Goal: Task Accomplishment & Management: Complete application form

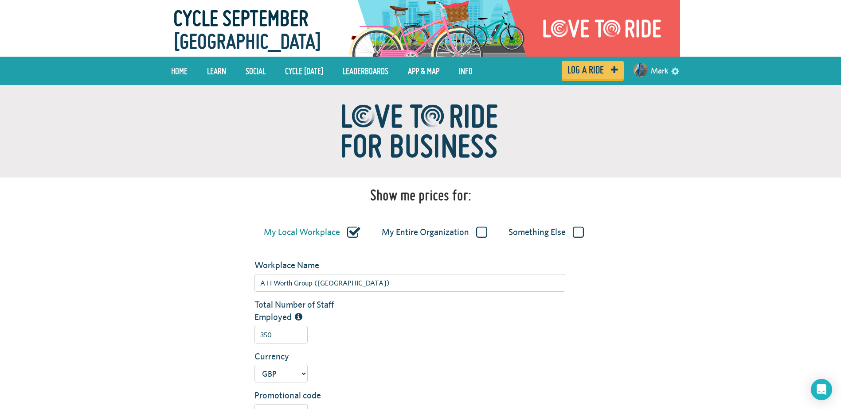
click at [479, 232] on label "My Entire Organization" at bounding box center [434, 233] width 105 height 12
click at [0, 0] on input "My Entire Organization" at bounding box center [0, 0] width 0 height 0
click at [354, 237] on label "My Local Workplace" at bounding box center [311, 233] width 94 height 12
click at [0, 0] on input "My Local Workplace" at bounding box center [0, 0] width 0 height 0
type input "A H Worth Group ([GEOGRAPHIC_DATA])"
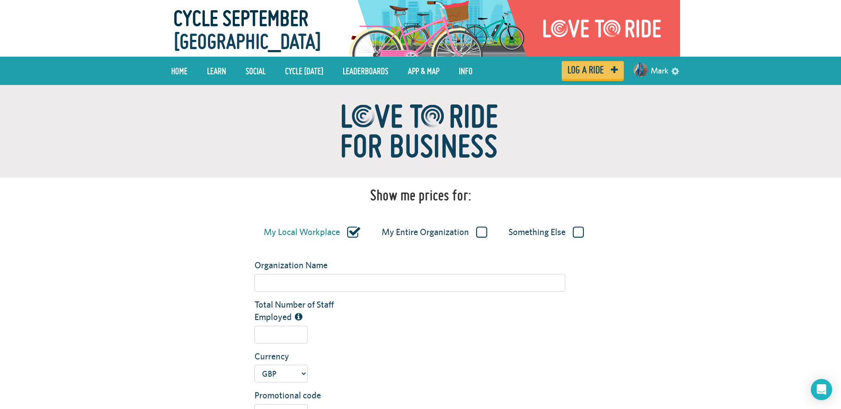
type input "350"
click at [477, 233] on label "My Entire Organization" at bounding box center [434, 233] width 105 height 12
click at [0, 0] on input "My Entire Organization" at bounding box center [0, 0] width 0 height 0
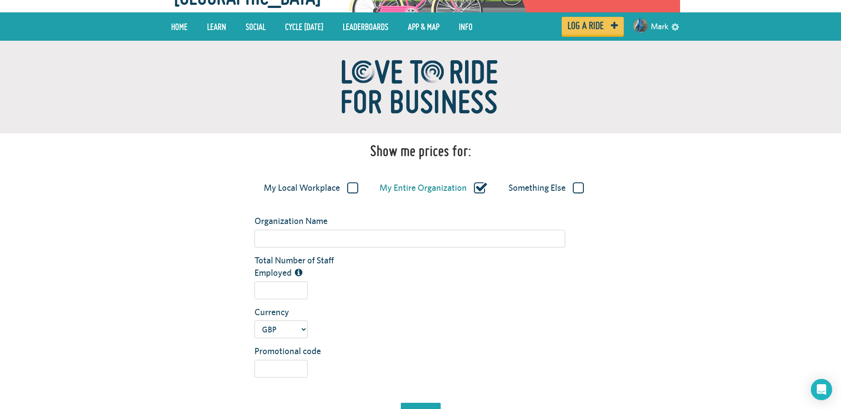
click at [358, 189] on label "My Local Workplace" at bounding box center [311, 189] width 94 height 12
click at [0, 0] on input "My Local Workplace" at bounding box center [0, 0] width 0 height 0
type input "A H Worth Group ([GEOGRAPHIC_DATA])"
type input "350"
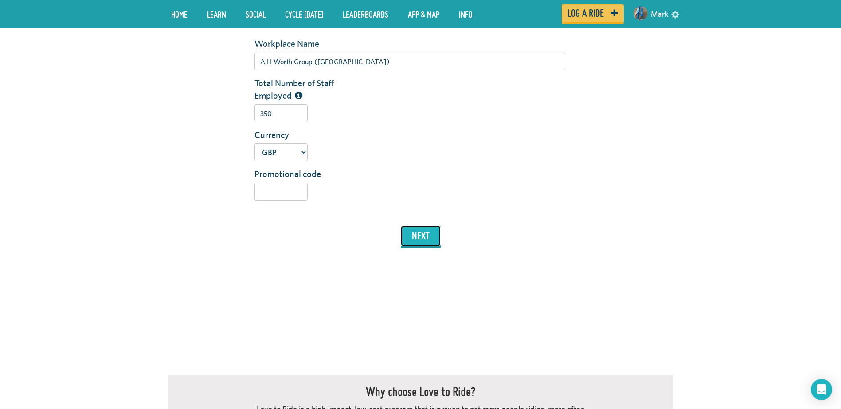
click at [427, 237] on button "next" at bounding box center [421, 236] width 40 height 20
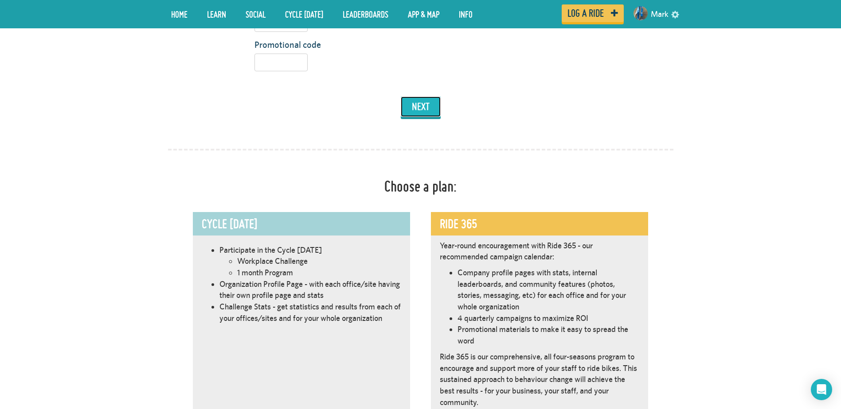
scroll to position [500, 0]
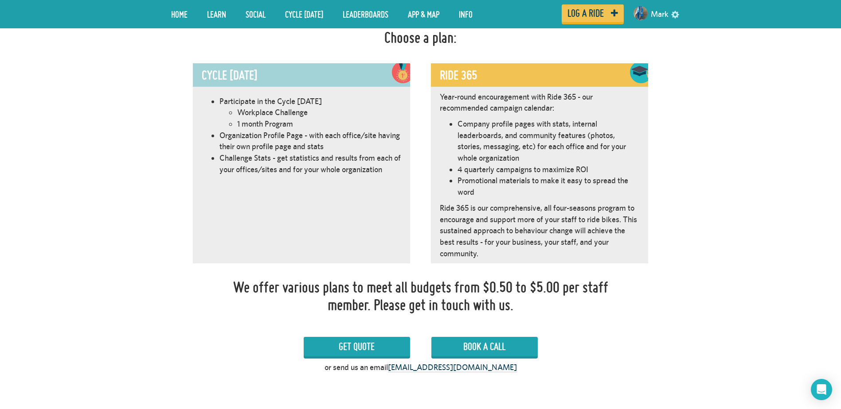
click at [330, 235] on div "Participate in the Cycle [DATE] Workplace Challenge 1 month Program Organizatio…" at bounding box center [301, 177] width 217 height 173
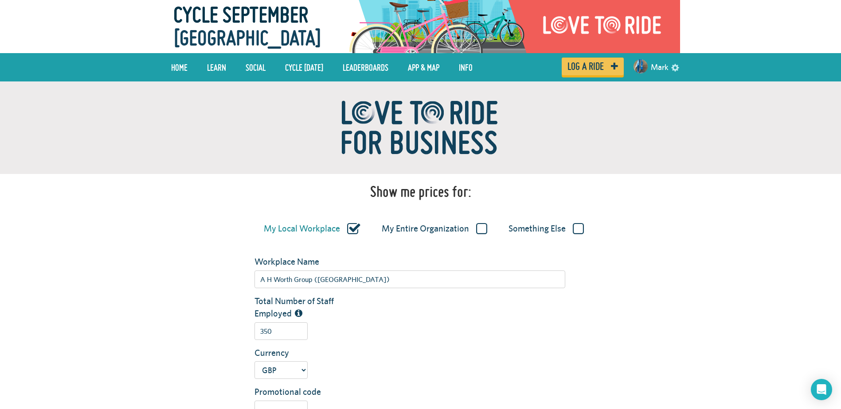
scroll to position [0, 0]
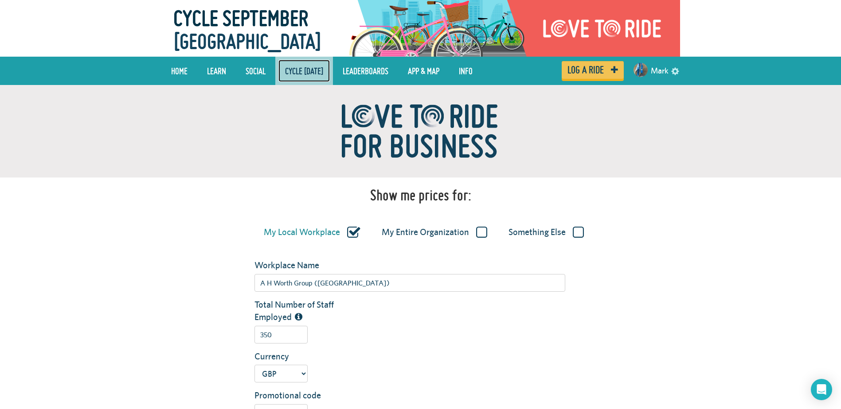
click at [319, 74] on link "Cycle [DATE]" at bounding box center [303, 71] width 51 height 22
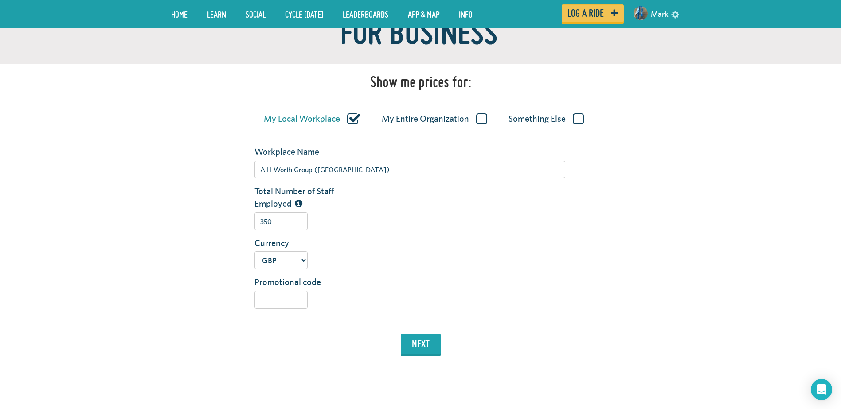
scroll to position [133, 0]
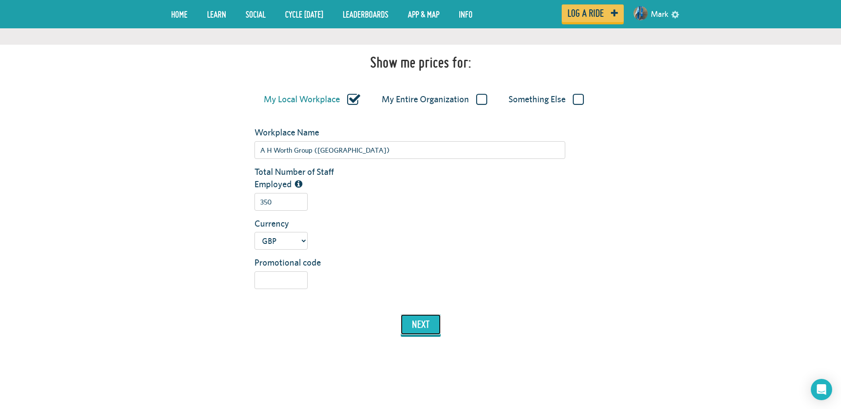
click at [423, 328] on button "next" at bounding box center [421, 325] width 40 height 20
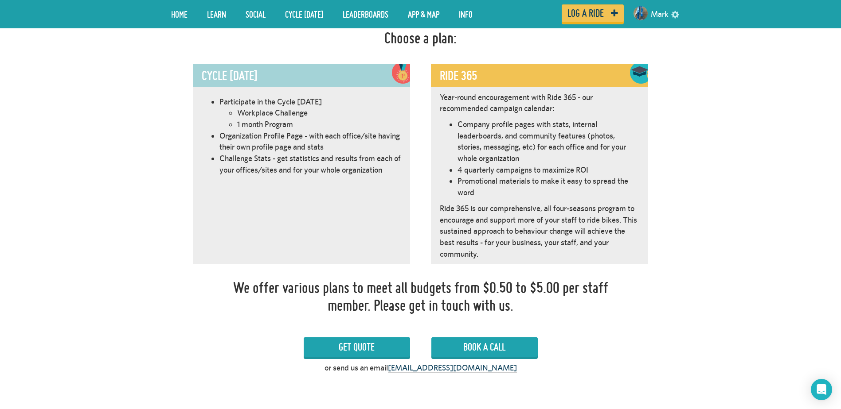
scroll to position [500, 0]
click at [352, 191] on div "Participate in the Cycle [DATE] Workplace Challenge 1 month Program Organizatio…" at bounding box center [301, 177] width 217 height 173
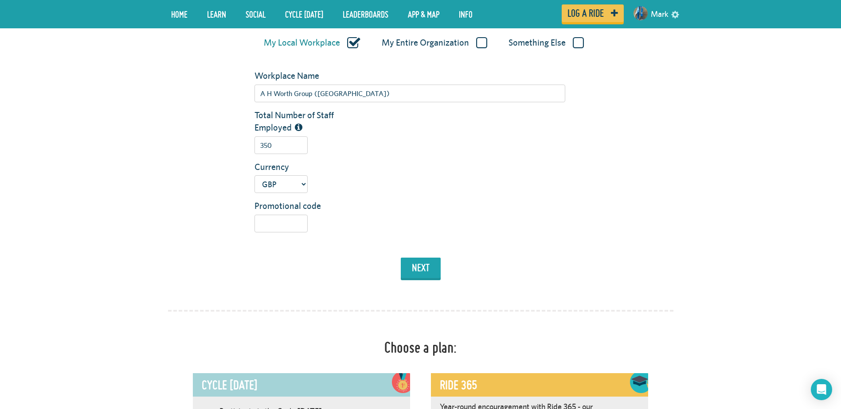
scroll to position [0, 0]
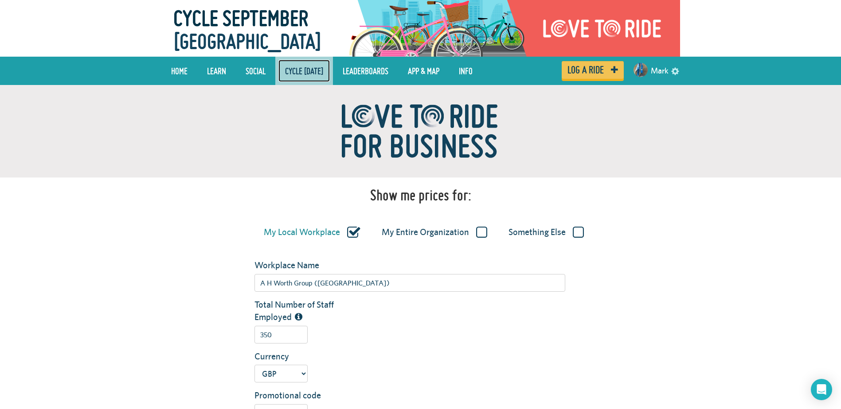
click at [296, 74] on link "Cycle [DATE]" at bounding box center [303, 71] width 51 height 22
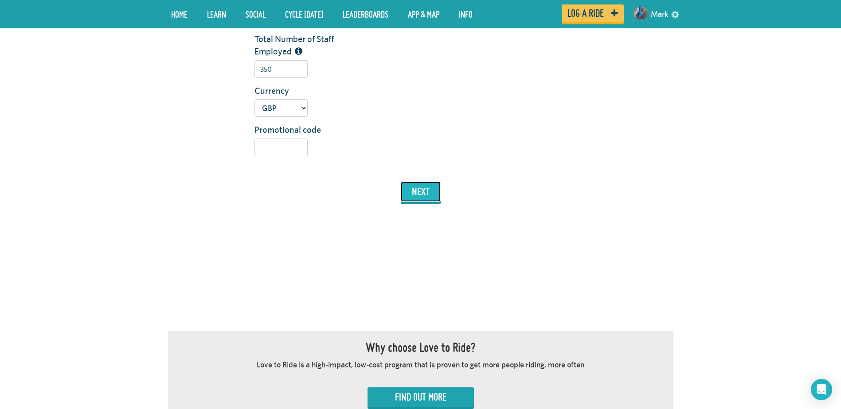
click at [425, 188] on button "next" at bounding box center [421, 192] width 40 height 20
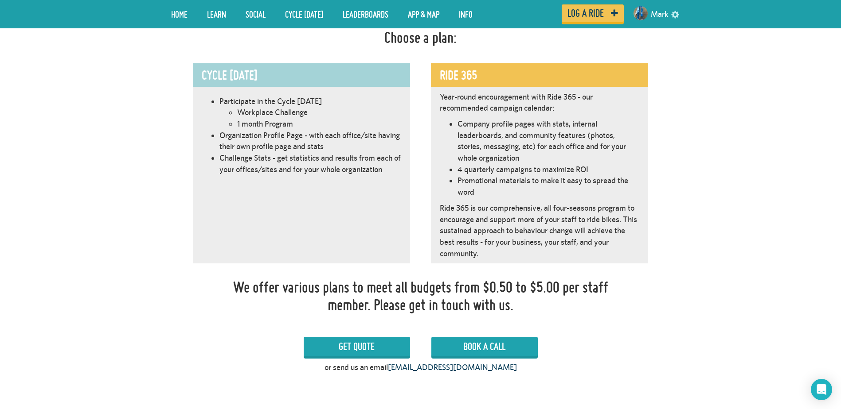
scroll to position [456, 0]
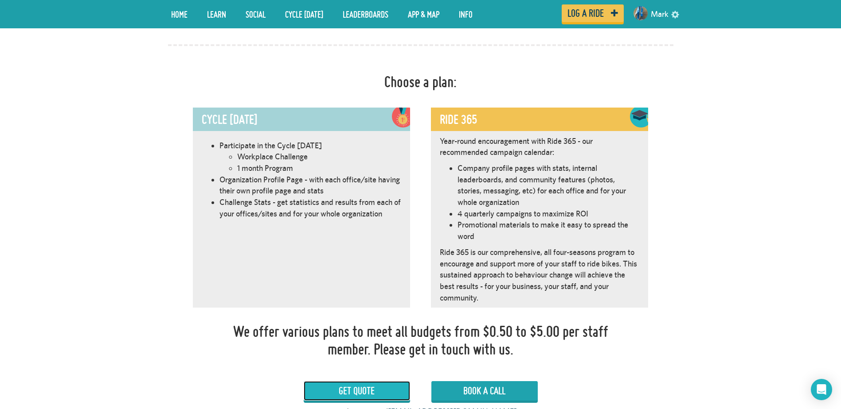
click at [347, 395] on link "Get Quote" at bounding box center [357, 391] width 106 height 19
